Goal: Find specific page/section: Find specific page/section

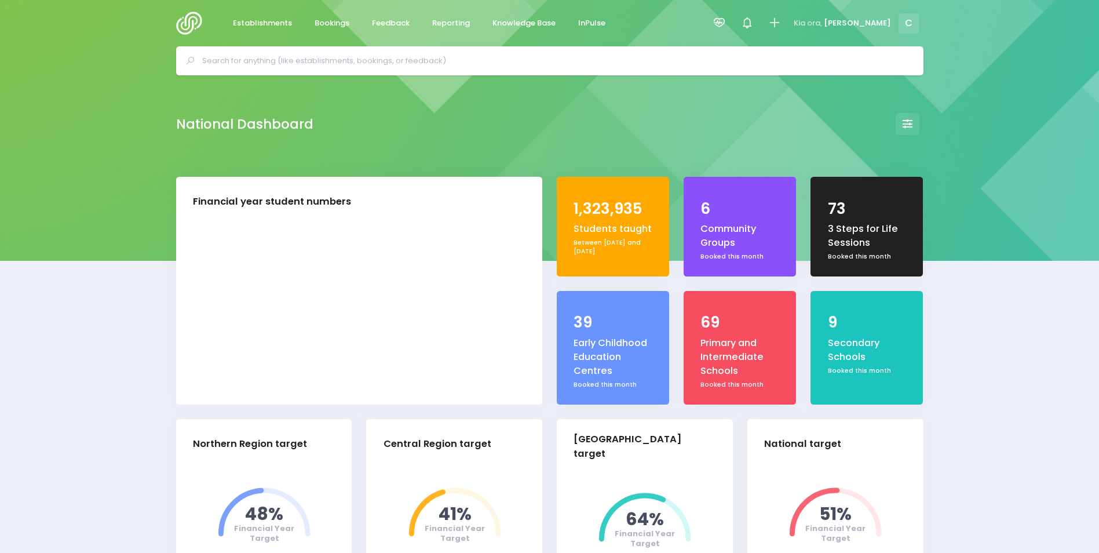
select select "5"
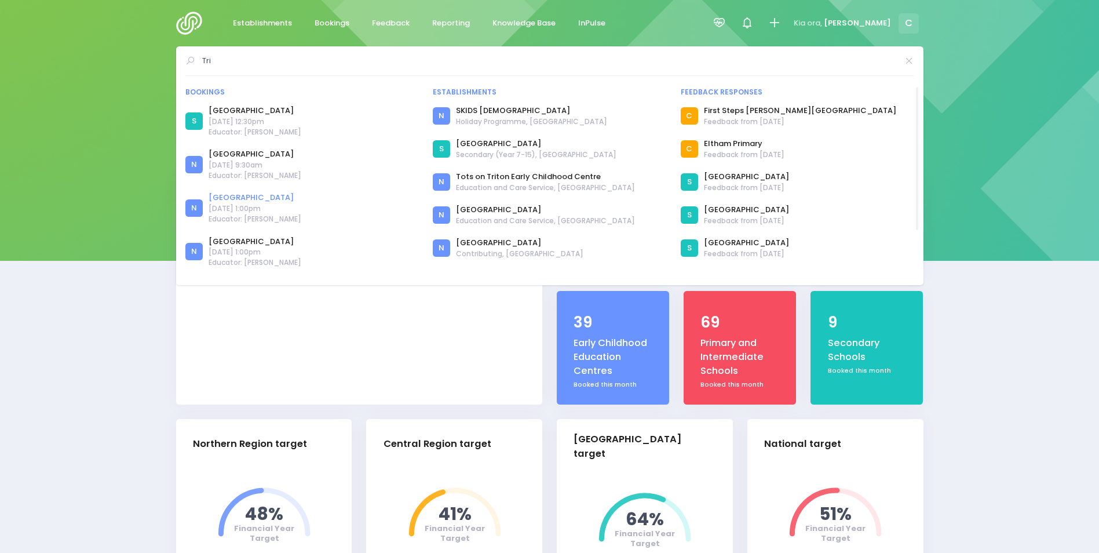
type input "Tri"
click at [261, 195] on link "[GEOGRAPHIC_DATA]" at bounding box center [255, 198] width 93 height 12
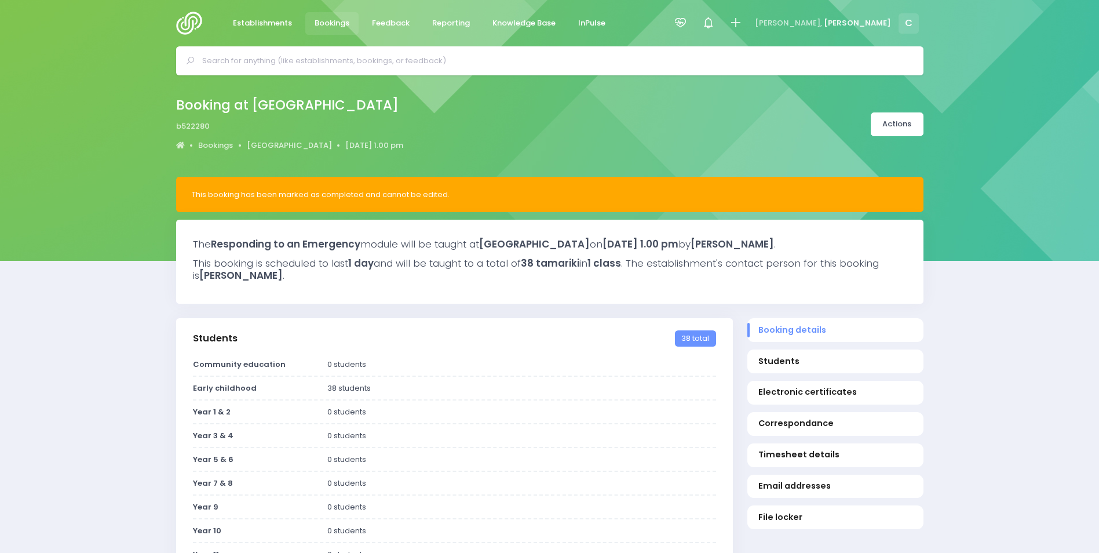
select select "5"
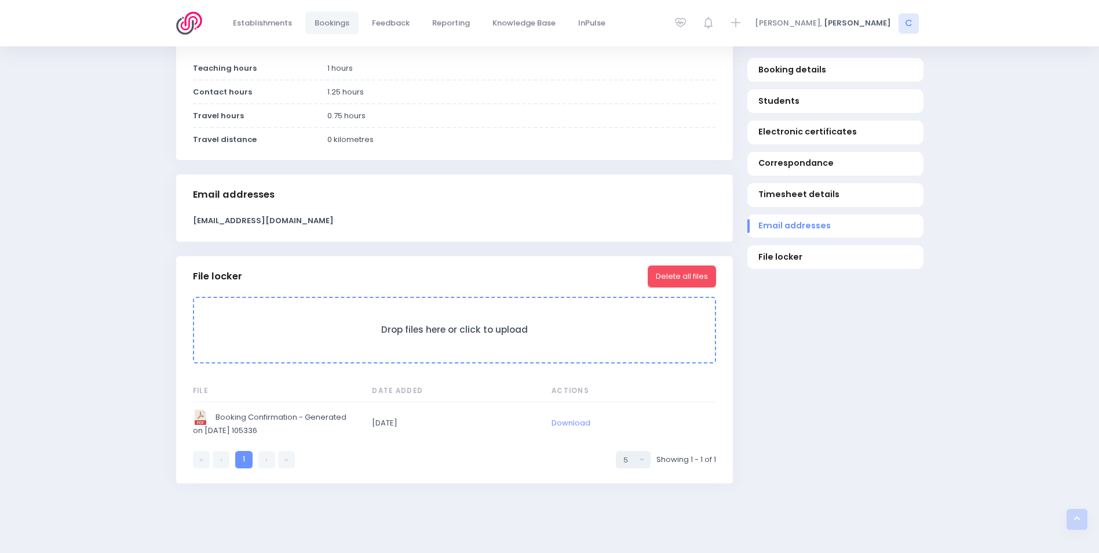
scroll to position [924, 0]
